Goal: Check status: Check status

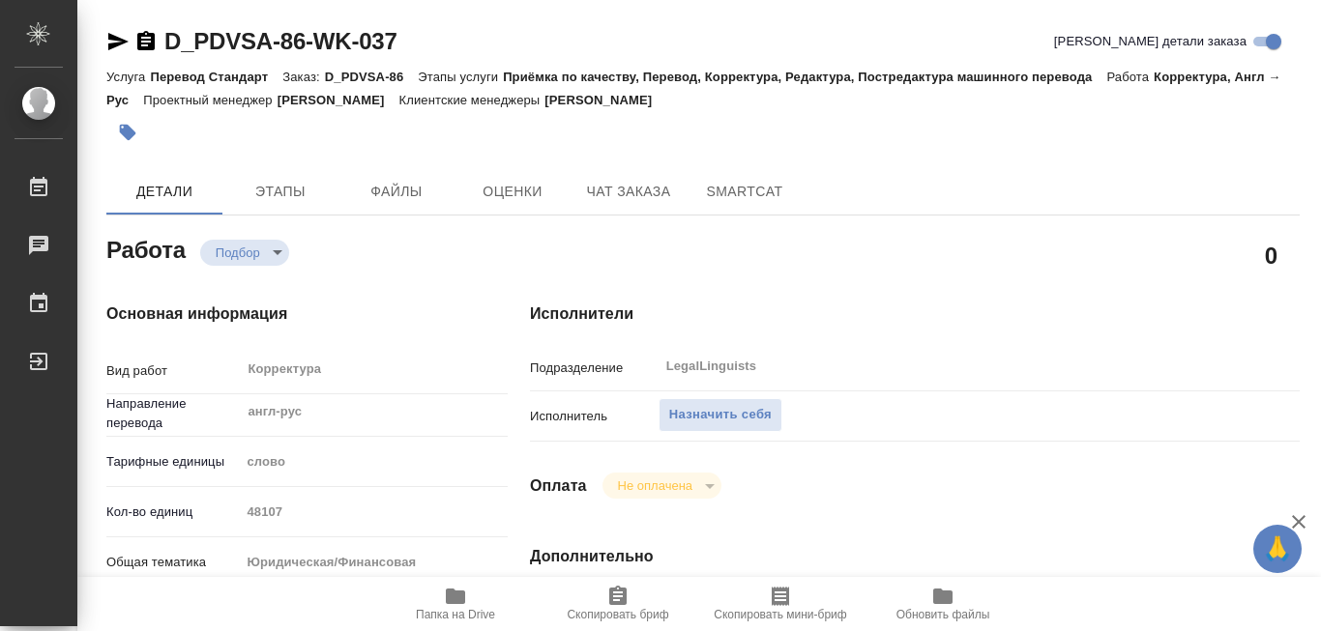
type textarea "x"
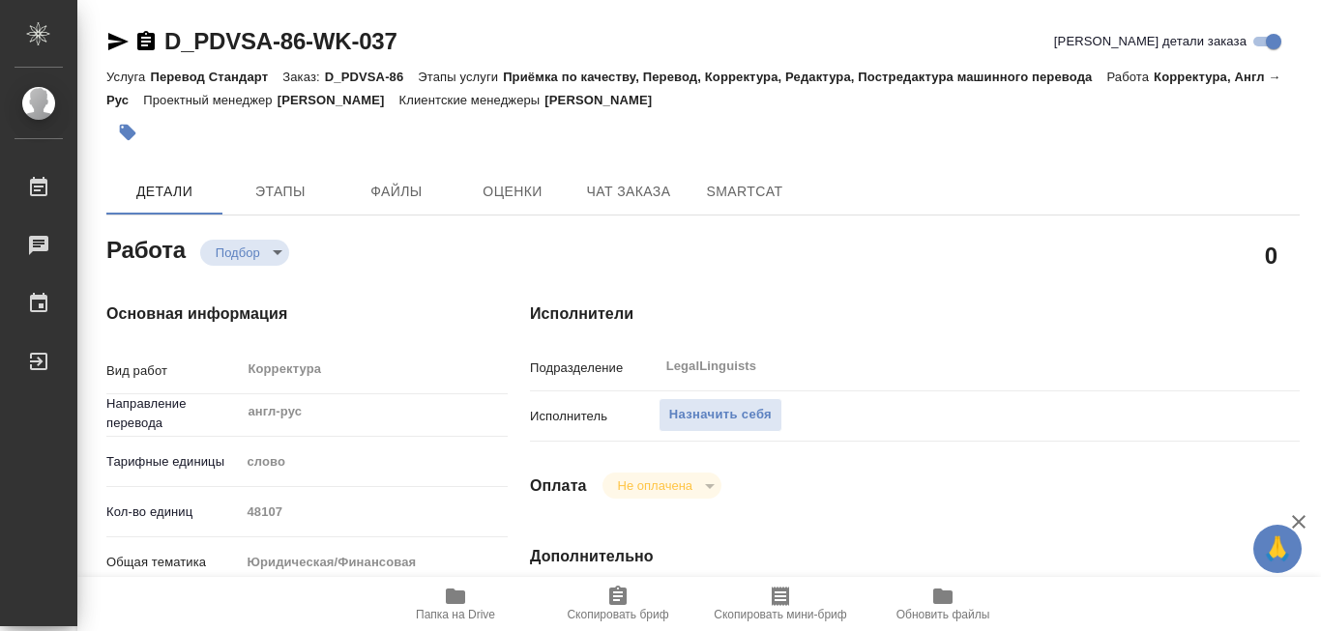
type textarea "x"
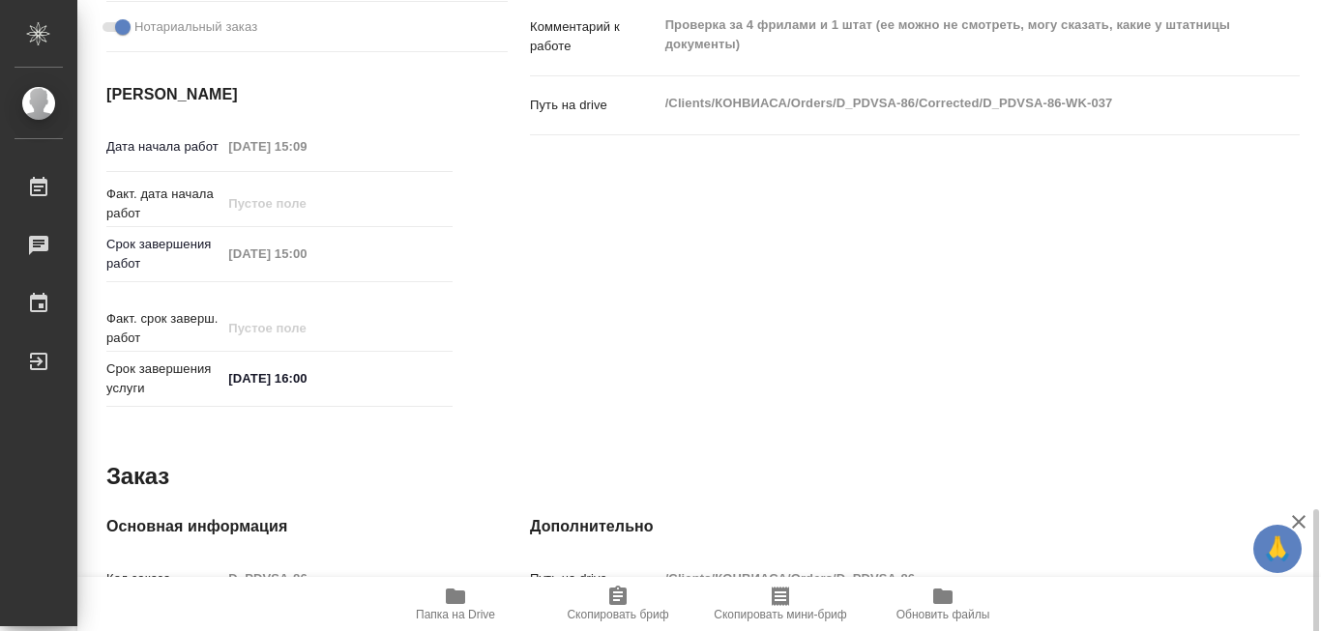
scroll to position [926, 0]
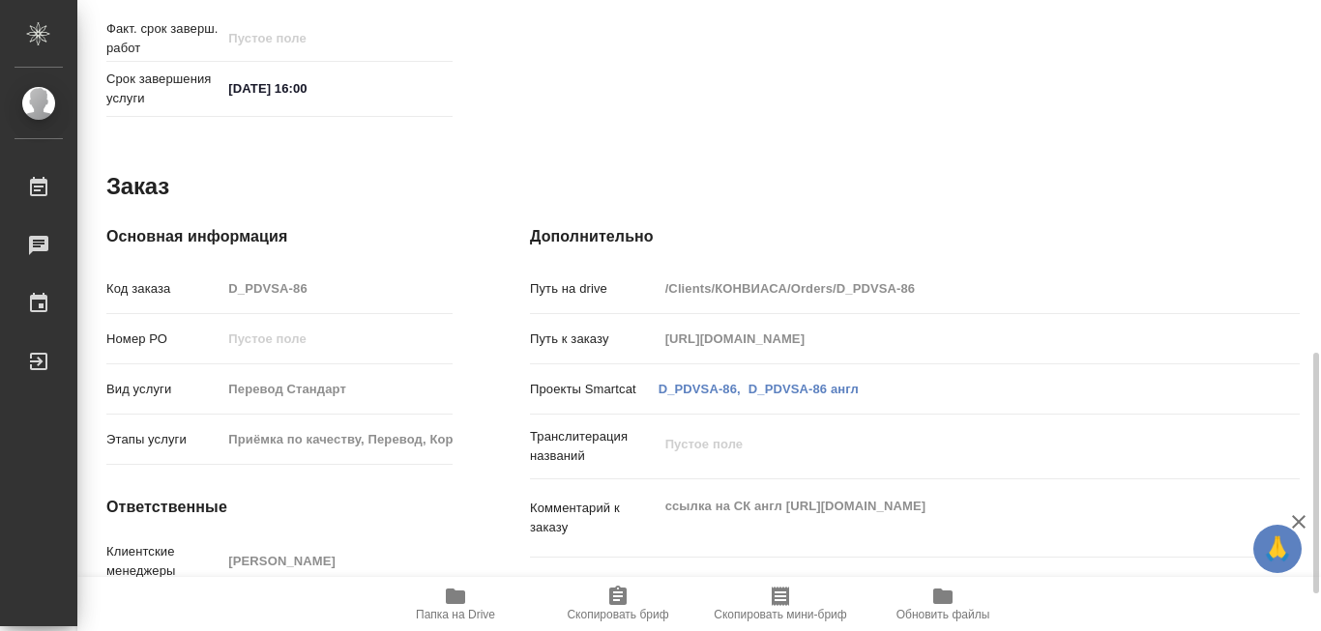
click at [450, 602] on icon "button" at bounding box center [455, 596] width 19 height 15
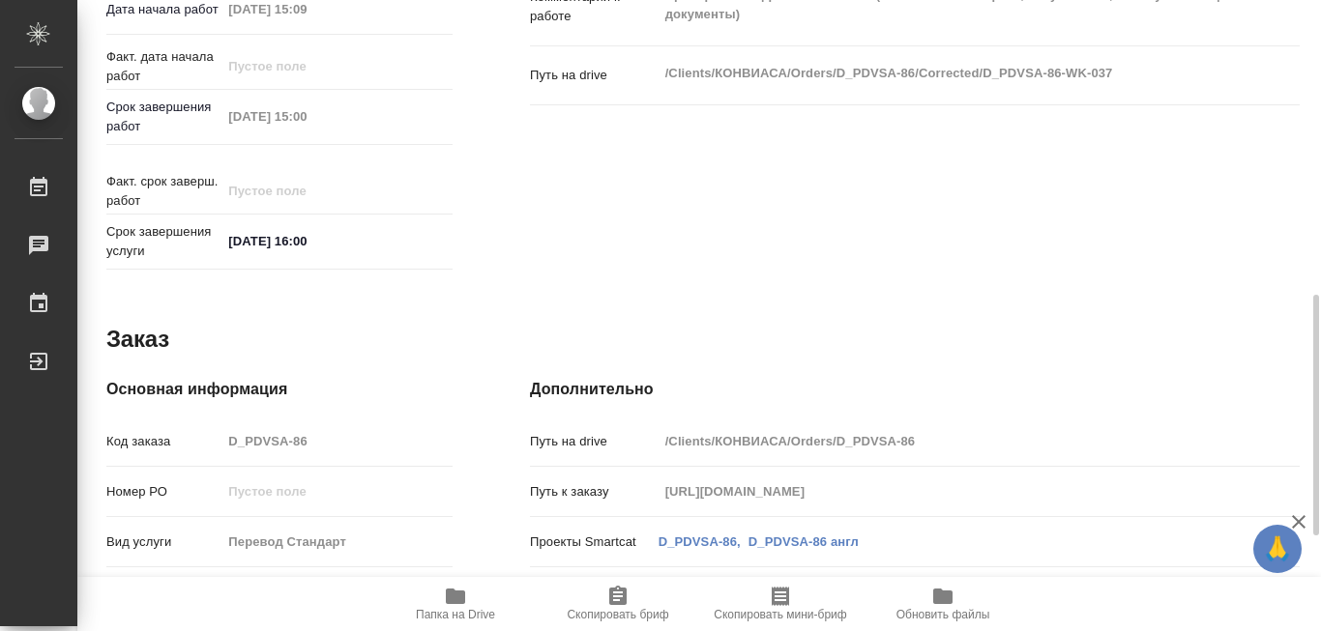
scroll to position [870, 0]
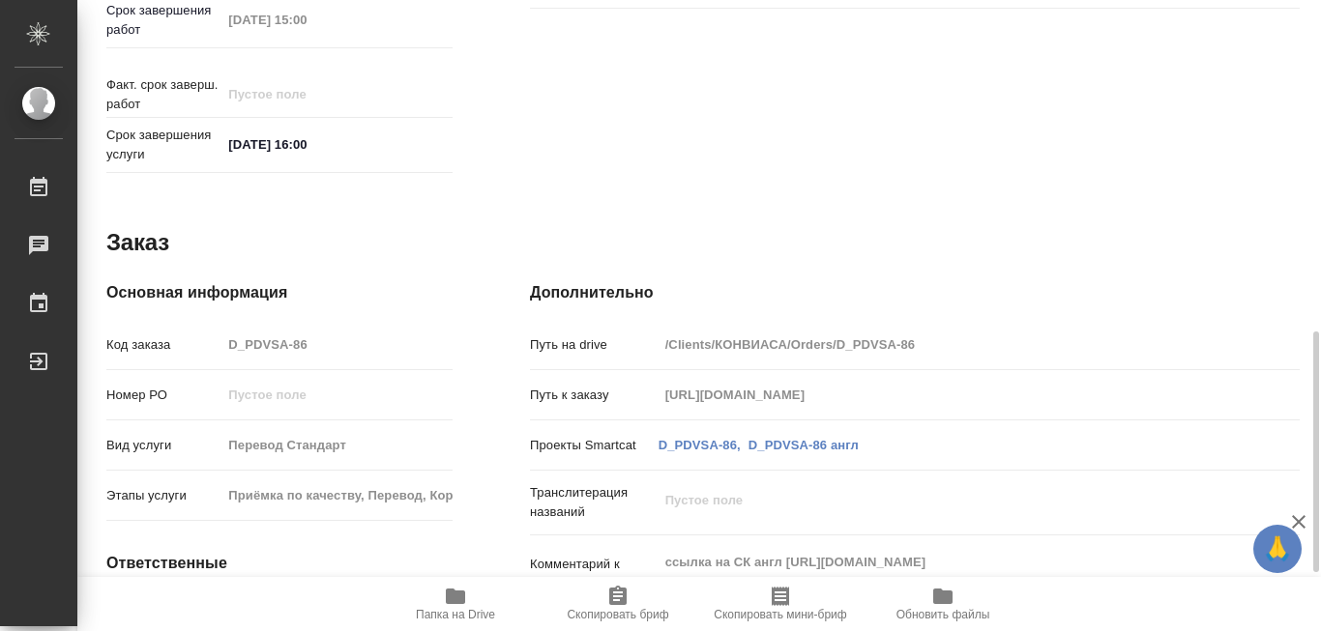
drag, startPoint x: 837, startPoint y: 334, endPoint x: 917, endPoint y: 328, distance: 79.5
click at [917, 331] on input "/Clients/КОНВИАСА/Orders/D_PDVSA-86" at bounding box center [946, 345] width 577 height 28
